Goal: Complete application form

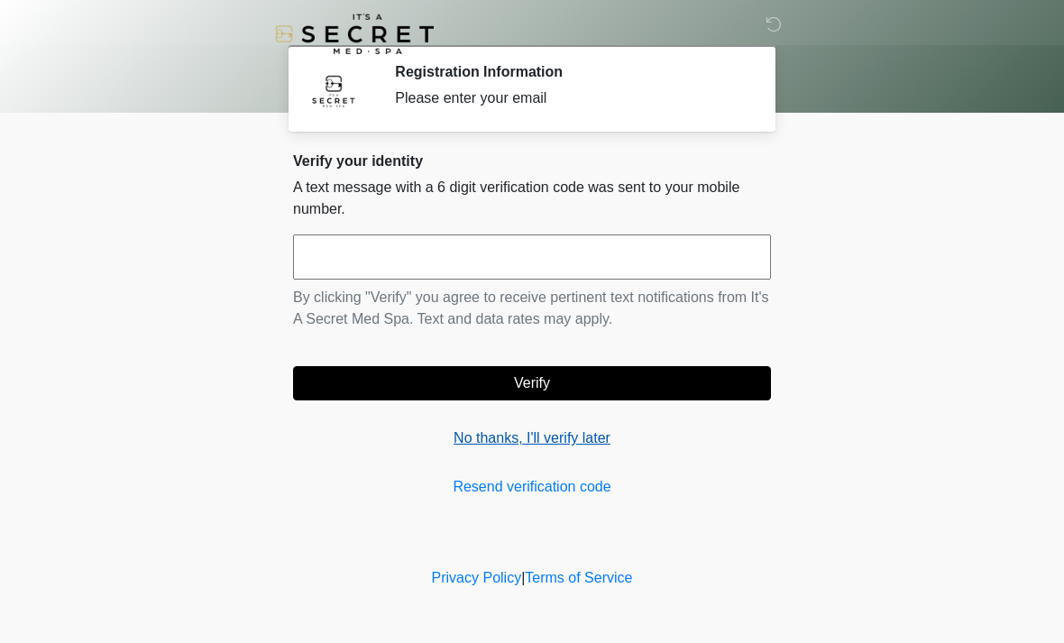
click at [552, 437] on link "No thanks, I'll verify later" at bounding box center [532, 438] width 478 height 22
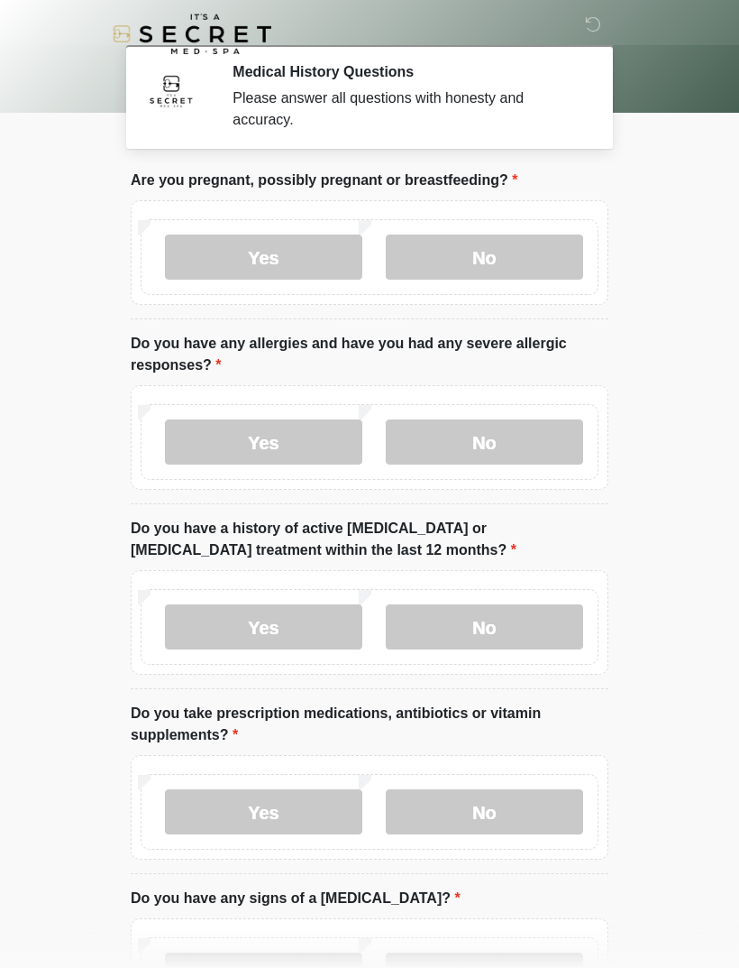
click at [675, 642] on html "‎ ‎ Medical History Questions Please answer all questions with honesty and accu…" at bounding box center [369, 484] width 739 height 968
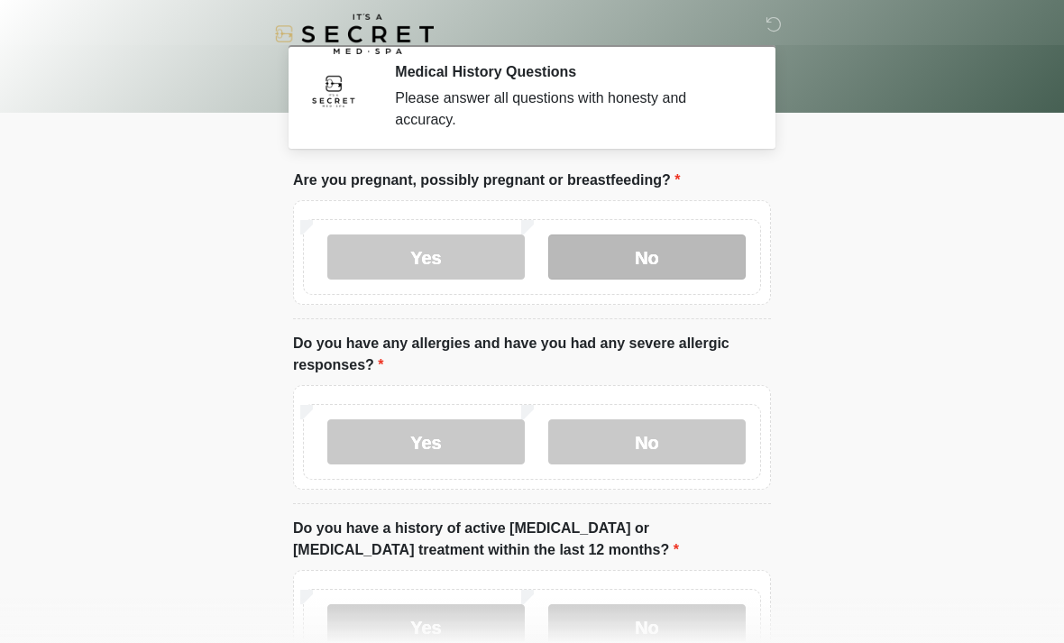
click at [666, 249] on label "No" at bounding box center [646, 256] width 197 height 45
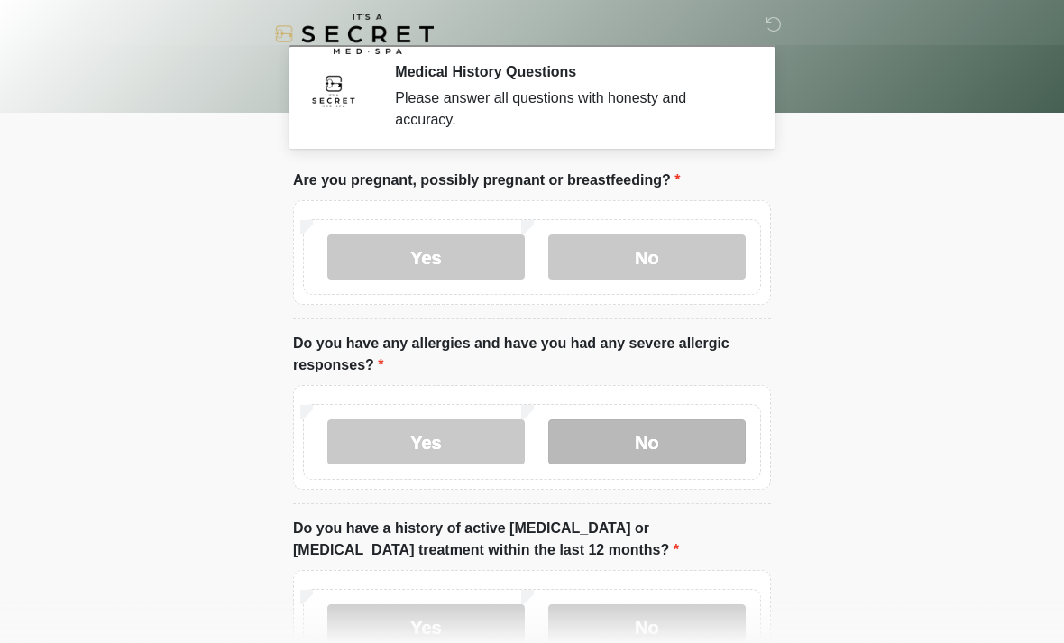
click at [681, 439] on label "No" at bounding box center [646, 441] width 197 height 45
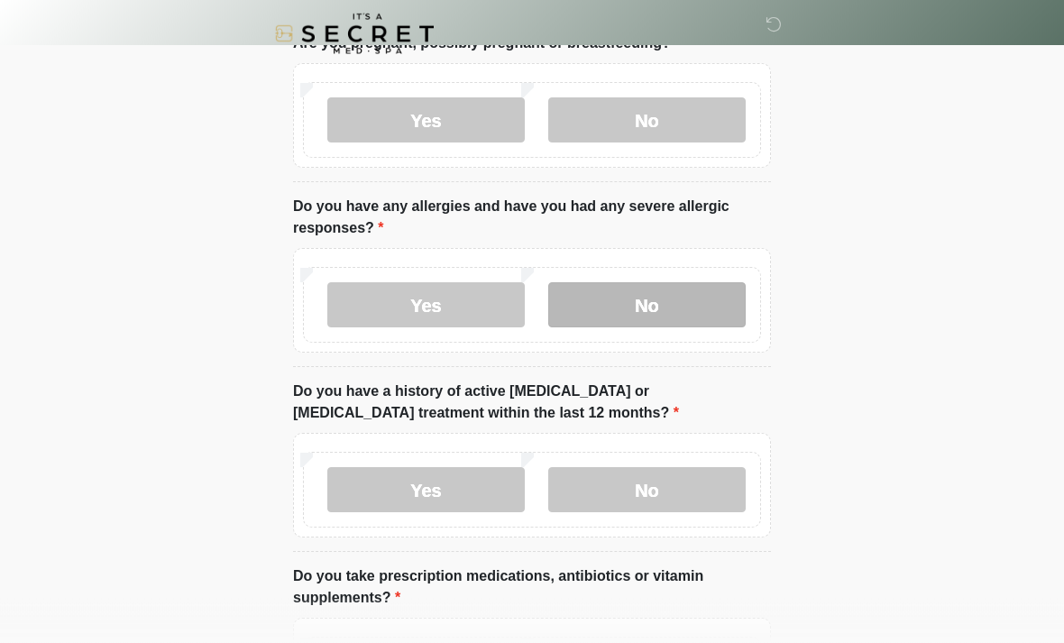
scroll to position [168, 0]
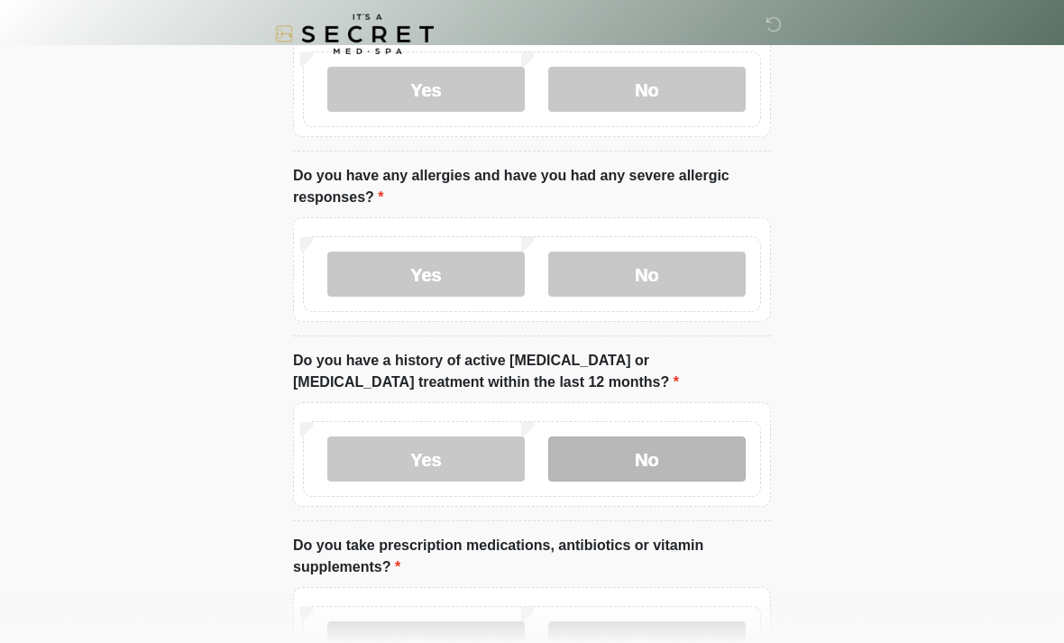
click at [711, 455] on label "No" at bounding box center [646, 458] width 197 height 45
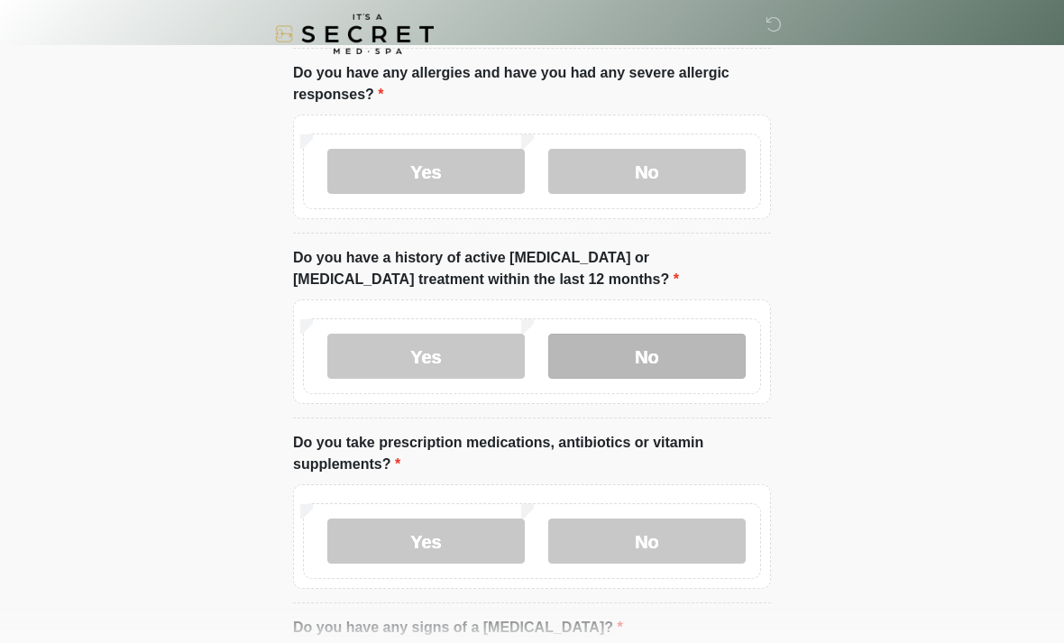
scroll to position [275, 0]
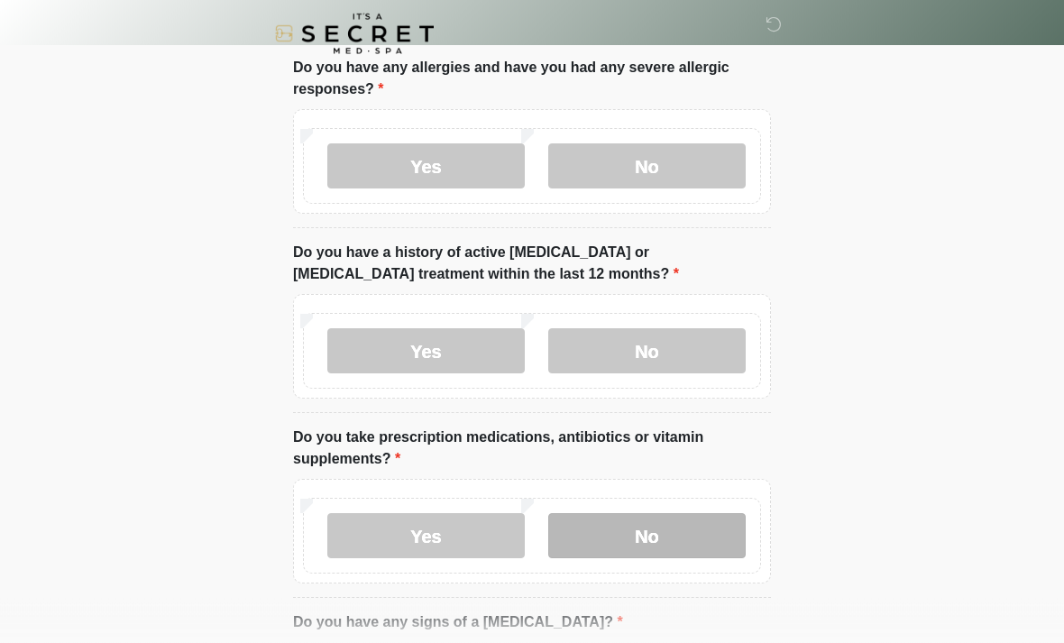
click at [703, 522] on label "No" at bounding box center [646, 536] width 197 height 45
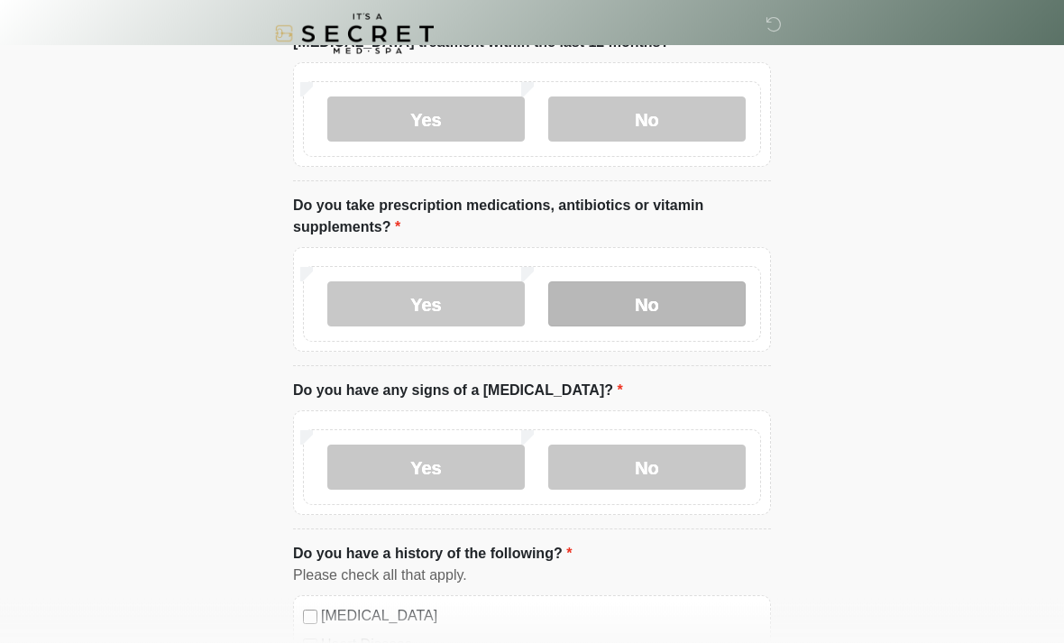
scroll to position [506, 0]
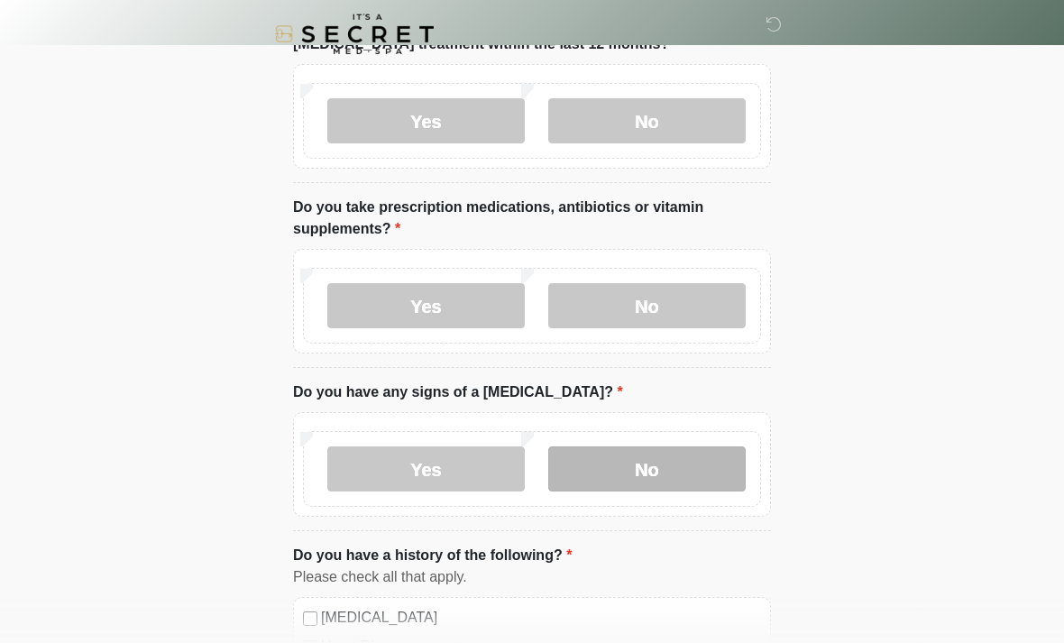
click at [684, 468] on label "No" at bounding box center [646, 468] width 197 height 45
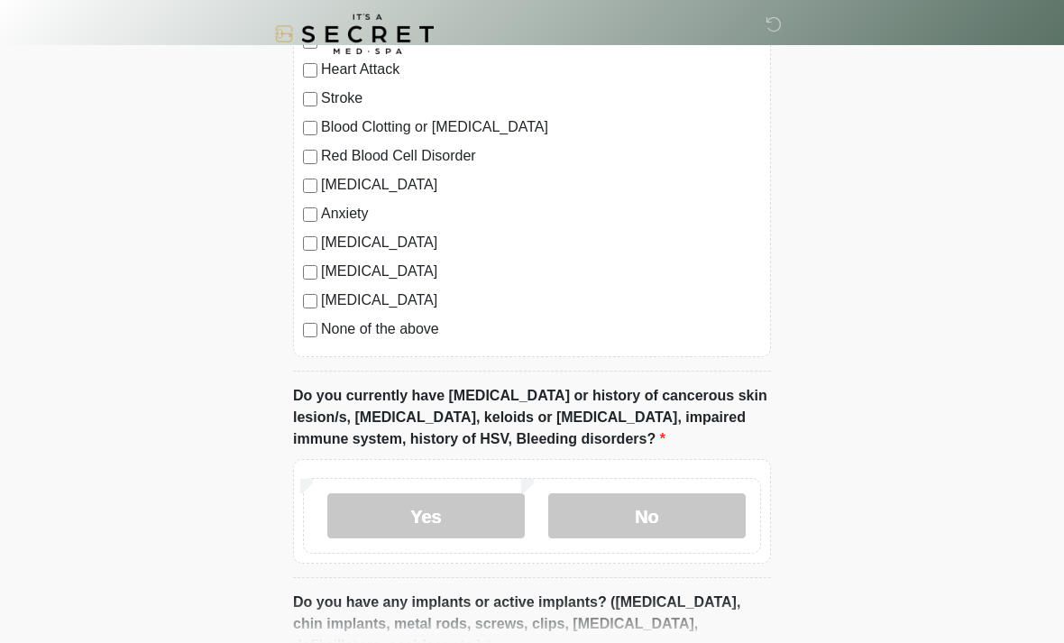
scroll to position [1141, 0]
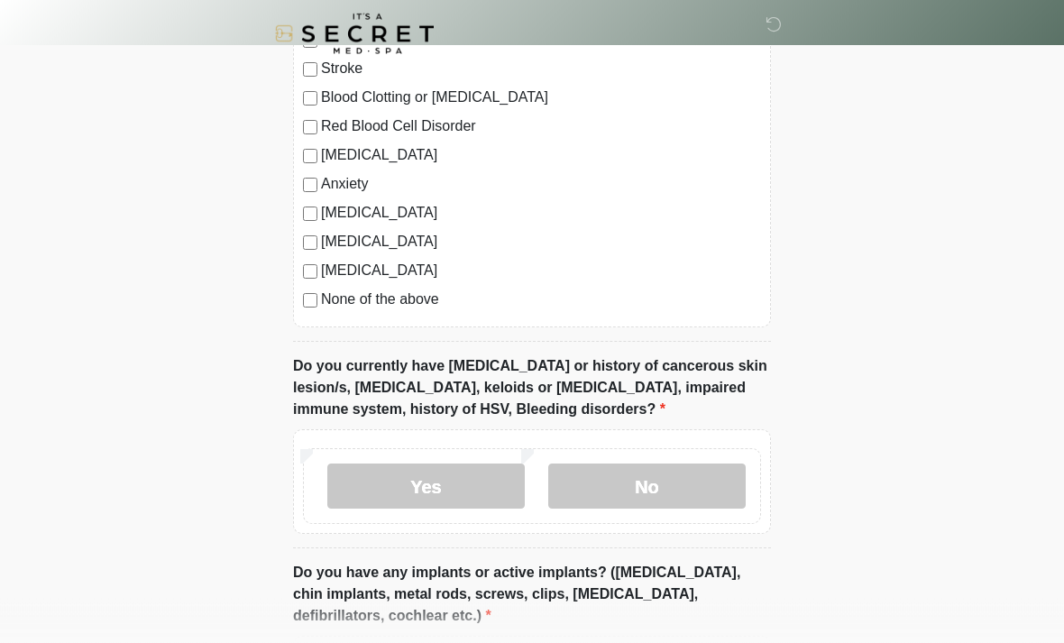
click at [366, 305] on label "None of the above" at bounding box center [541, 300] width 440 height 22
click at [723, 491] on label "No" at bounding box center [646, 486] width 197 height 45
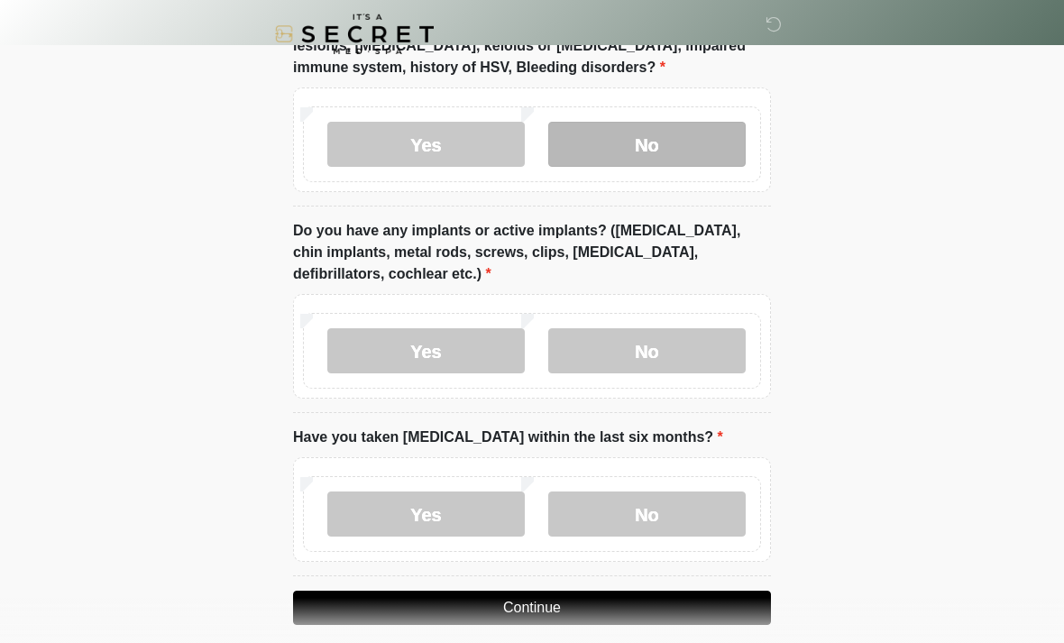
scroll to position [1501, 0]
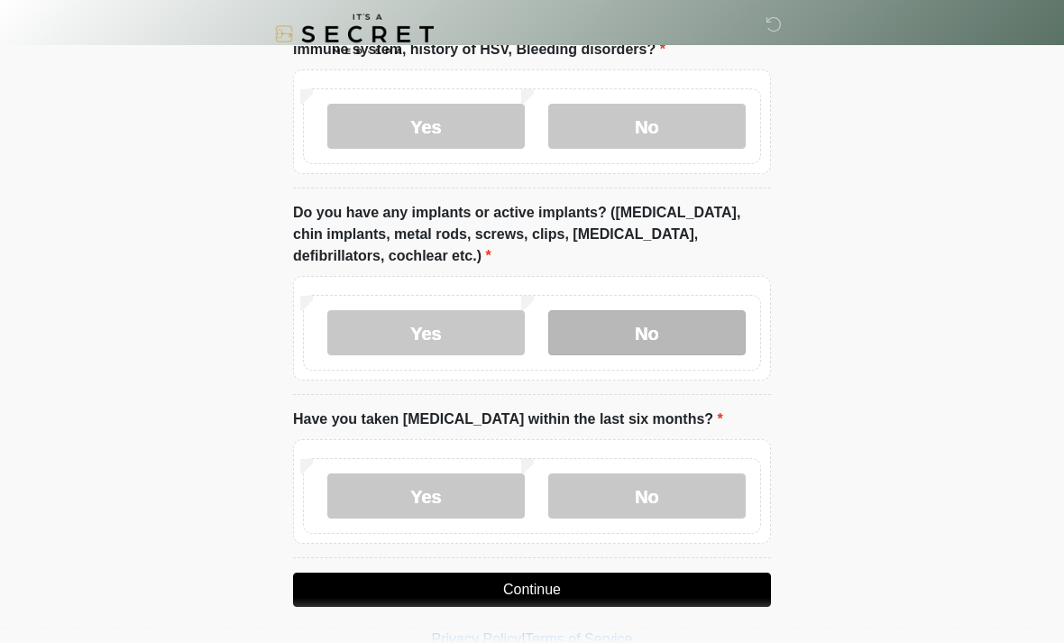
click at [675, 330] on label "No" at bounding box center [646, 332] width 197 height 45
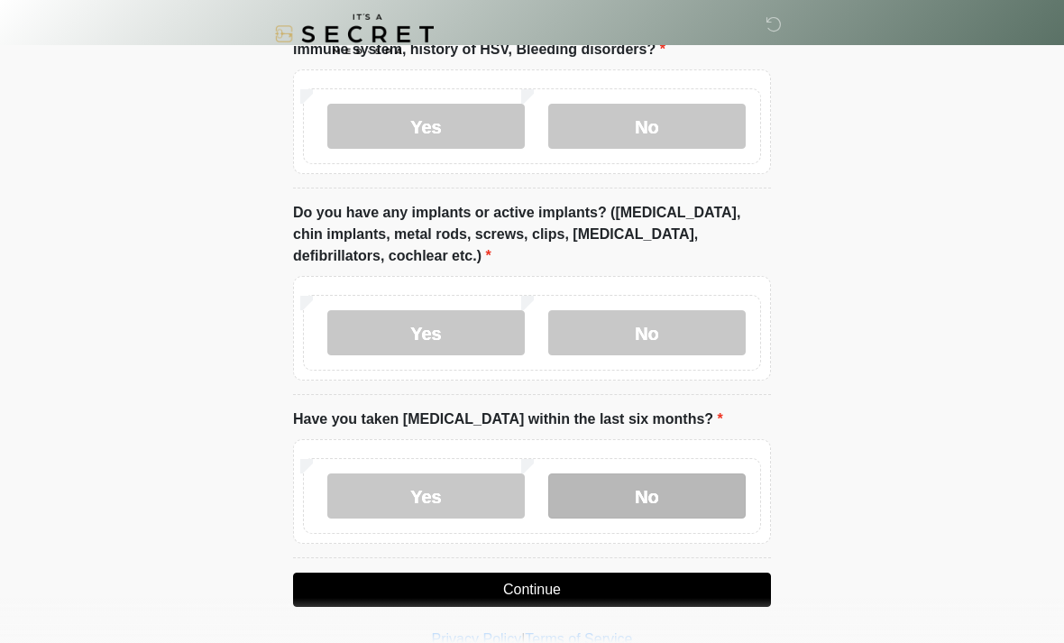
click at [676, 486] on label "No" at bounding box center [646, 495] width 197 height 45
click at [702, 574] on button "Continue" at bounding box center [532, 590] width 478 height 34
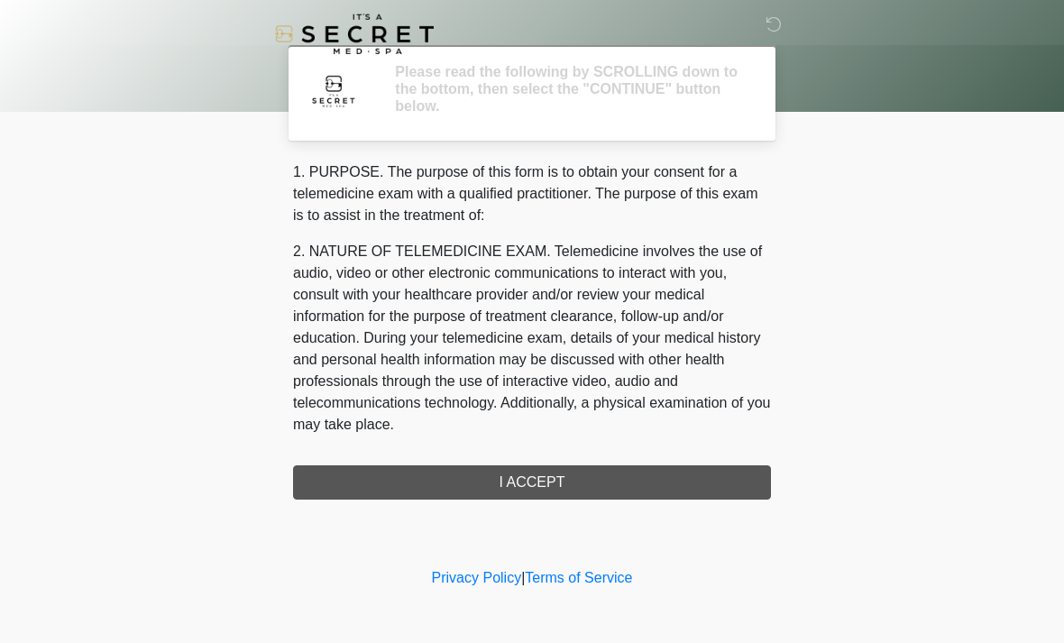
scroll to position [0, 0]
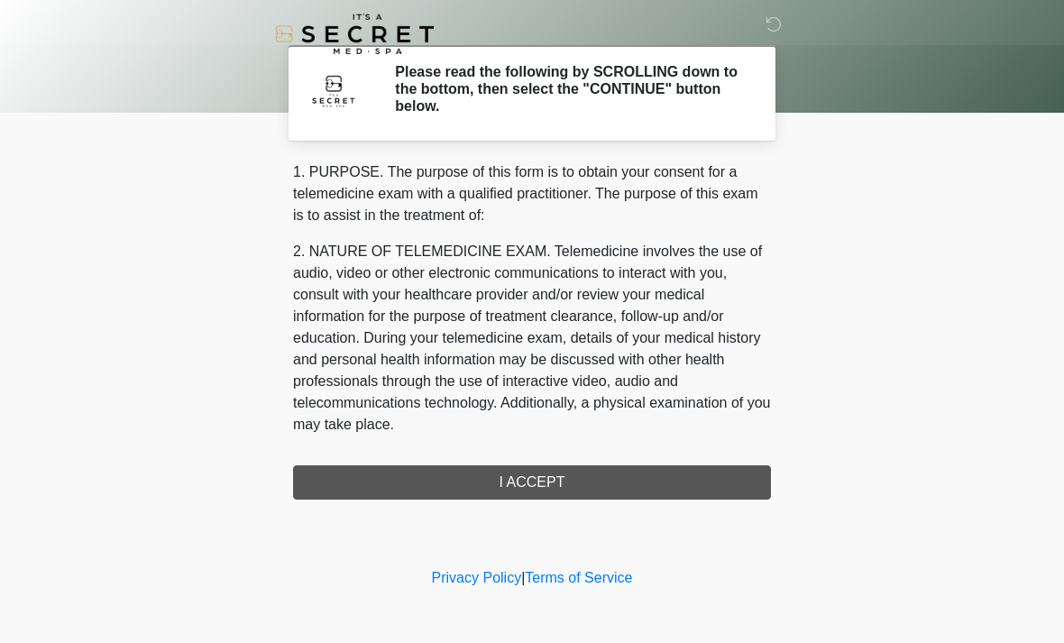
click at [700, 485] on div "1. PURPOSE. The purpose of this form is to obtain your consent for a telemedici…" at bounding box center [532, 330] width 478 height 338
click at [690, 491] on div "1. PURPOSE. The purpose of this form is to obtain your consent for a telemedici…" at bounding box center [532, 330] width 478 height 338
click at [567, 489] on div "1. PURPOSE. The purpose of this form is to obtain your consent for a telemedici…" at bounding box center [532, 330] width 478 height 338
click at [554, 492] on div "1. PURPOSE. The purpose of this form is to obtain your consent for a telemedici…" at bounding box center [532, 330] width 478 height 338
click at [663, 465] on div "1. PURPOSE. The purpose of this form is to obtain your consent for a telemedici…" at bounding box center [532, 330] width 478 height 338
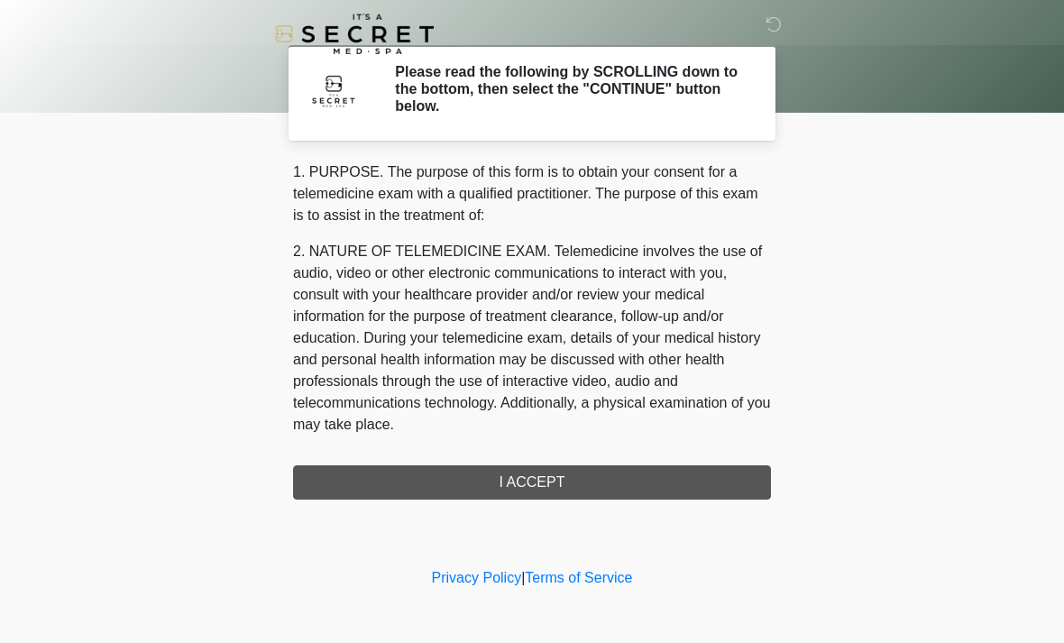
click at [615, 499] on div "‎ ‎ Please read the following by SCROLLING down to the bottom, then select the …" at bounding box center [532, 282] width 541 height 528
click at [541, 487] on div "1. PURPOSE. The purpose of this form is to obtain your consent for a telemedici…" at bounding box center [532, 330] width 478 height 338
click at [600, 490] on div "1. PURPOSE. The purpose of this form is to obtain your consent for a telemedici…" at bounding box center [532, 330] width 478 height 338
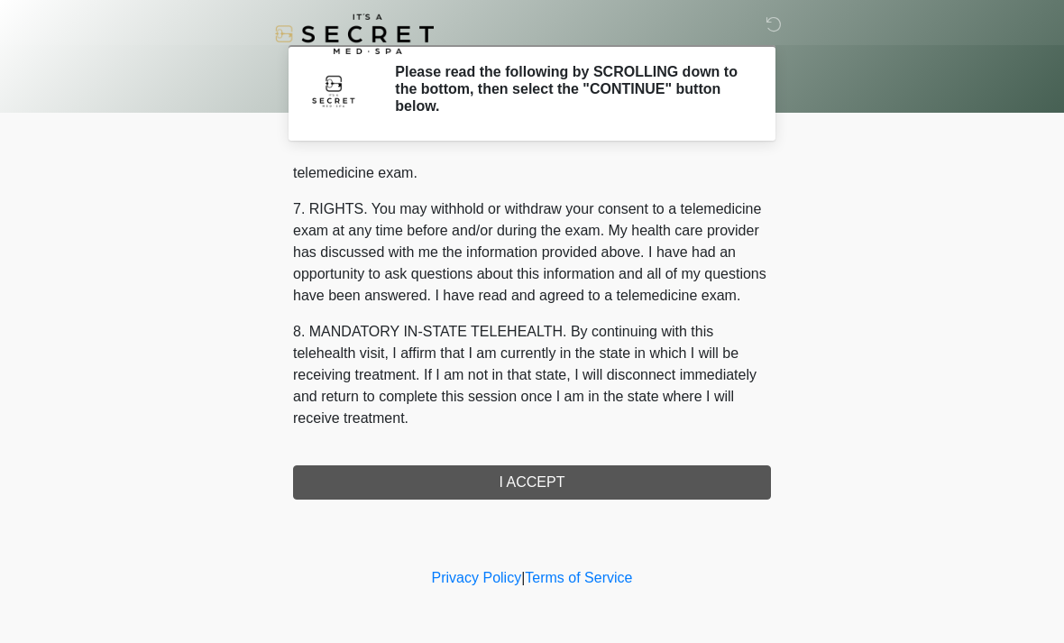
scroll to position [764, 0]
click at [588, 485] on button "I ACCEPT" at bounding box center [532, 482] width 478 height 34
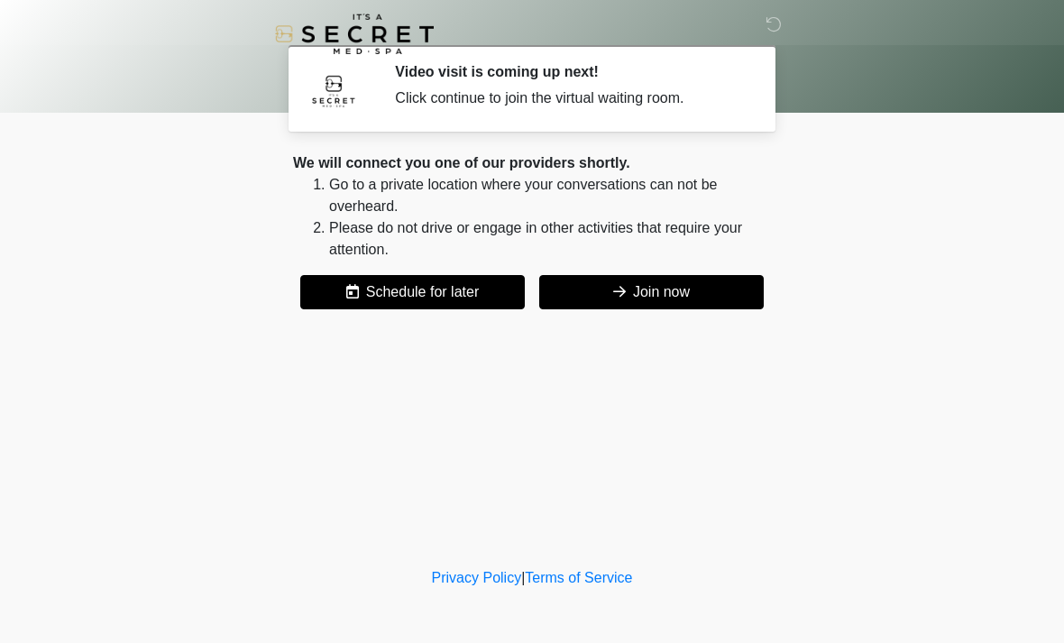
click at [725, 283] on button "Join now" at bounding box center [651, 292] width 225 height 34
